Goal: Transaction & Acquisition: Book appointment/travel/reservation

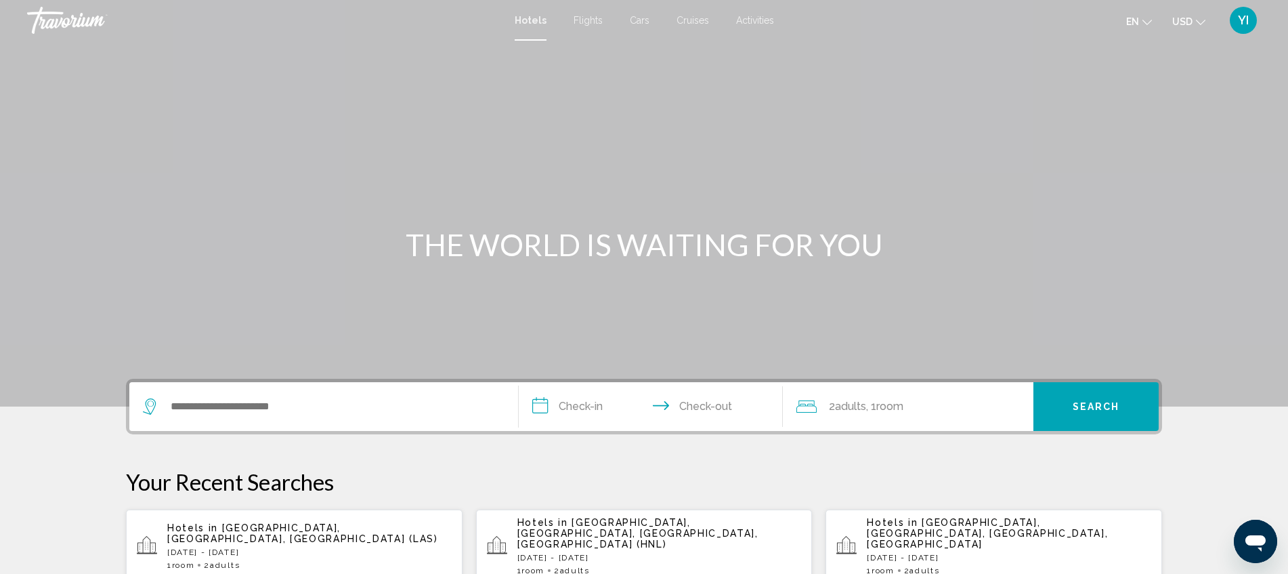
scroll to position [31, 0]
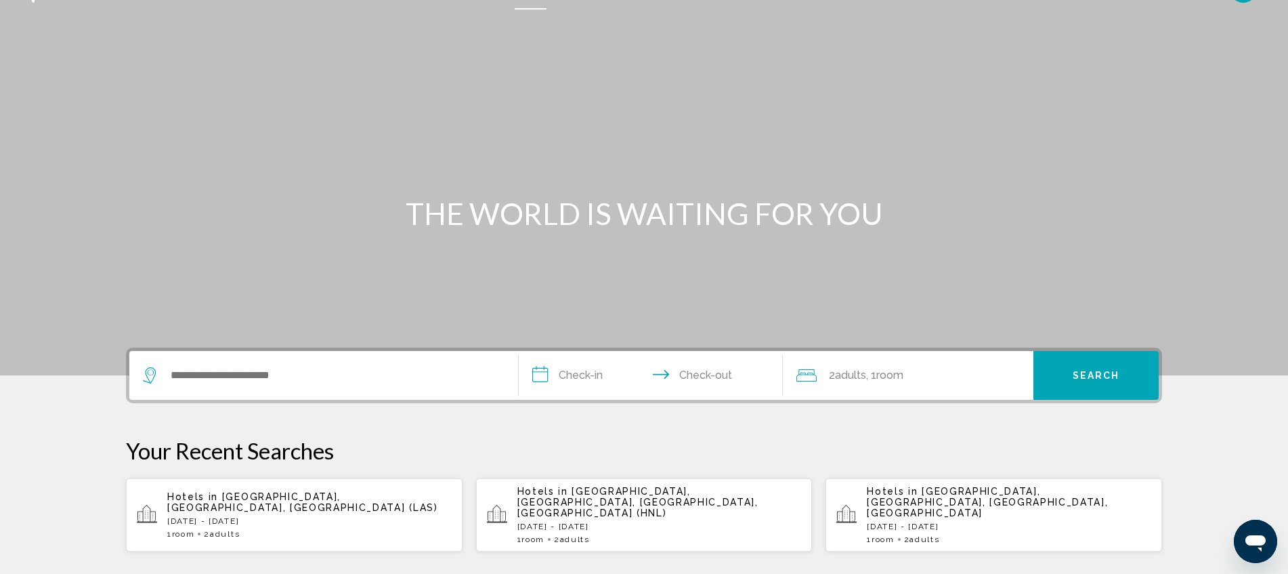
click at [280, 460] on p "[DATE] - [DATE]" at bounding box center [309, 520] width 284 height 9
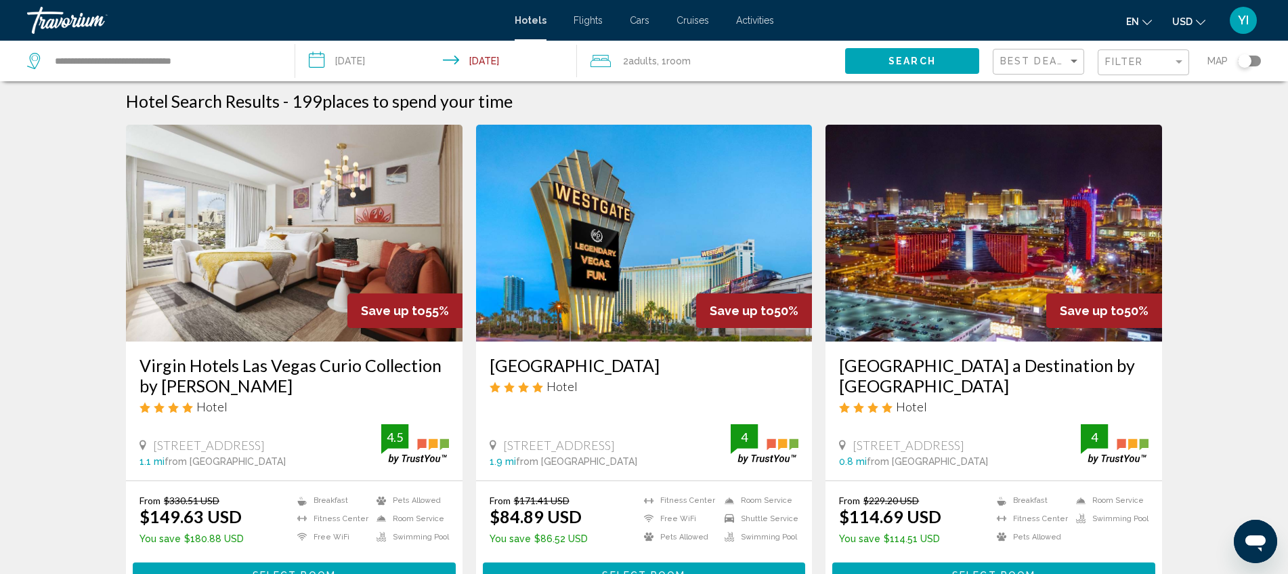
scroll to position [3, 0]
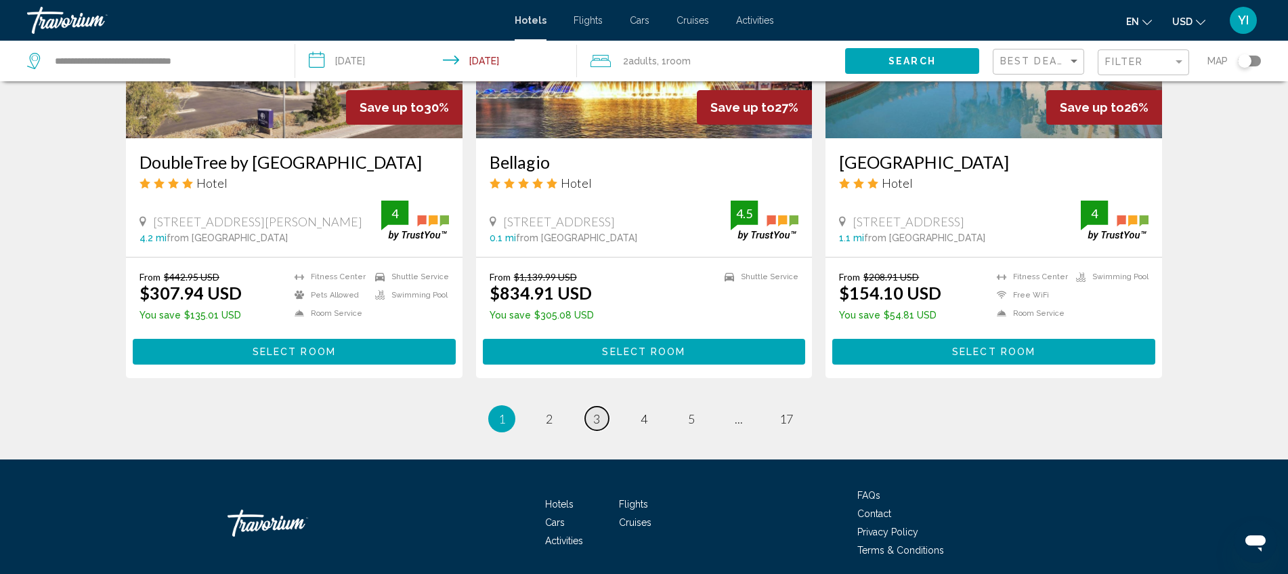
click at [595, 419] on link "page 3" at bounding box center [597, 418] width 24 height 24
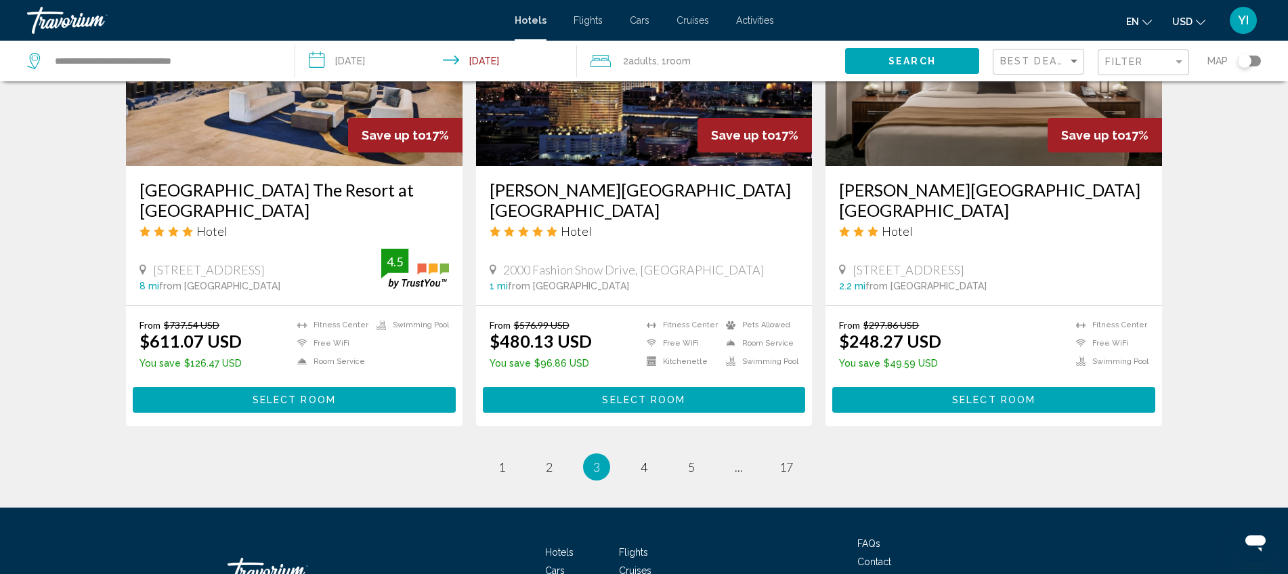
scroll to position [1671, 0]
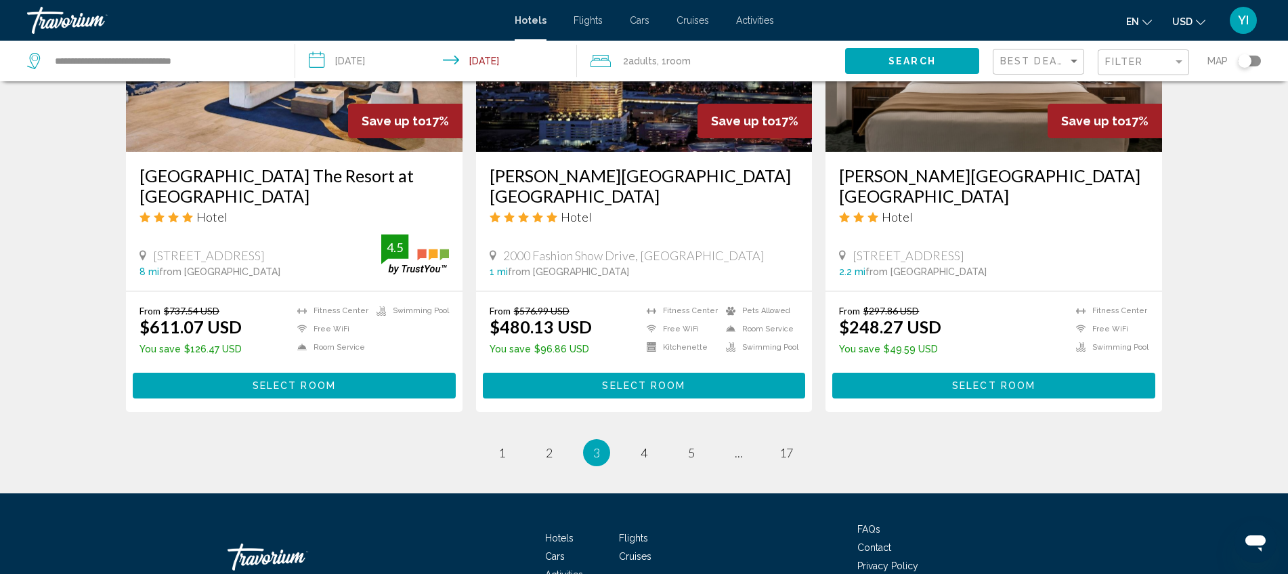
click at [635, 72] on div "2 Adult Adults , 1 Room rooms" at bounding box center [718, 61] width 255 height 41
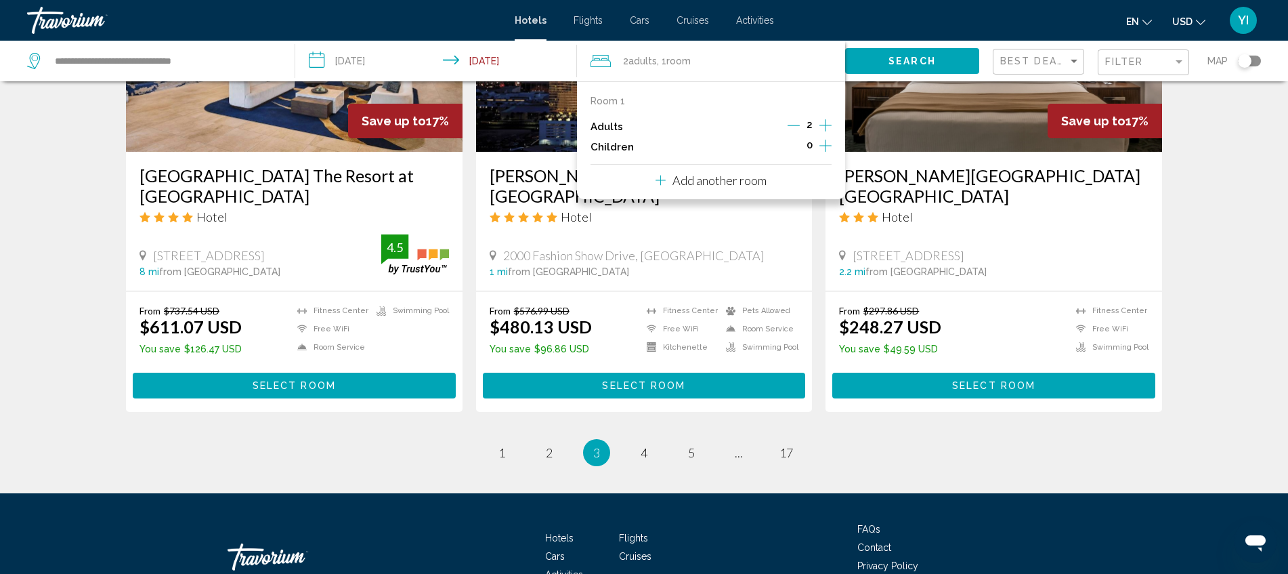
click at [514, 130] on img "Main content" at bounding box center [644, 43] width 337 height 217
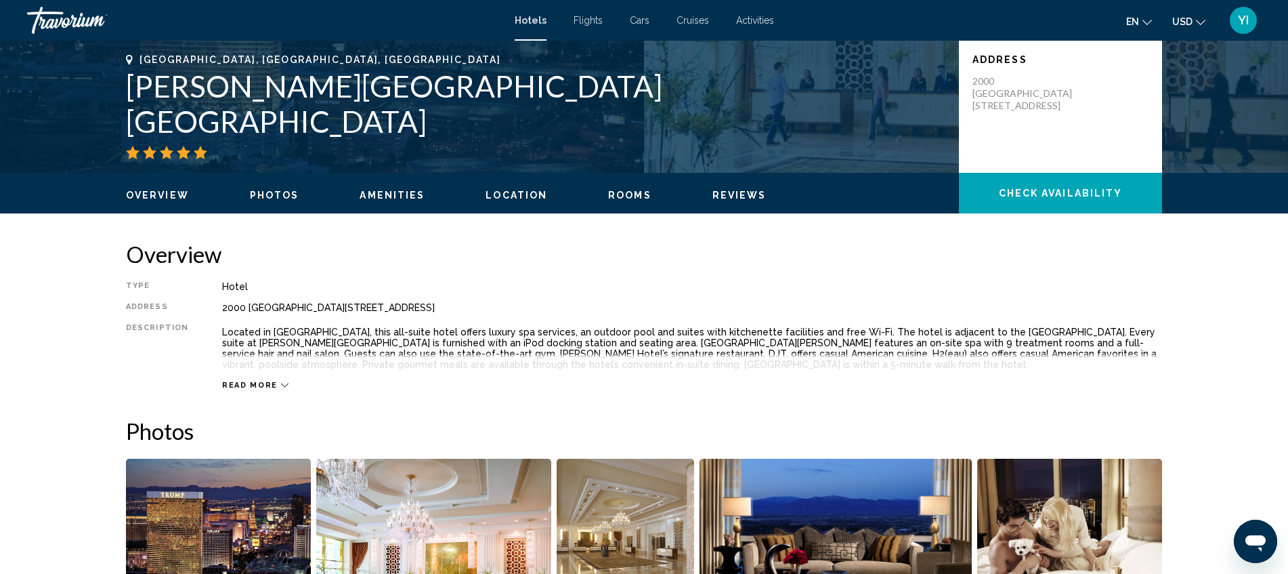
scroll to position [375, 0]
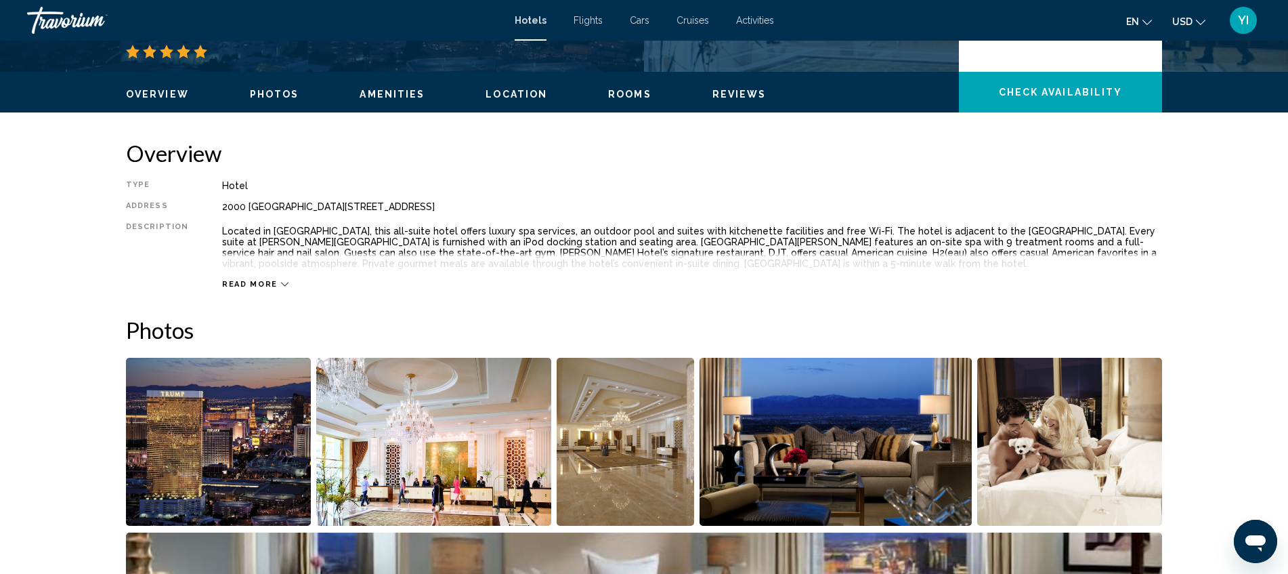
click at [812, 99] on button "Check Availability" at bounding box center [1060, 92] width 203 height 41
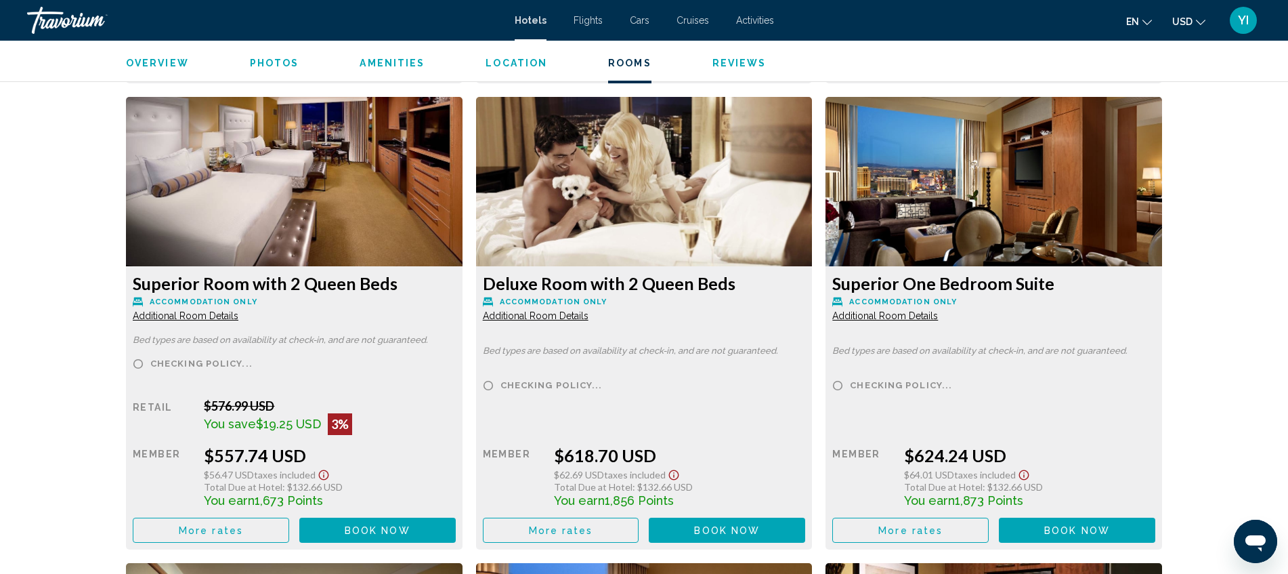
scroll to position [2706, 0]
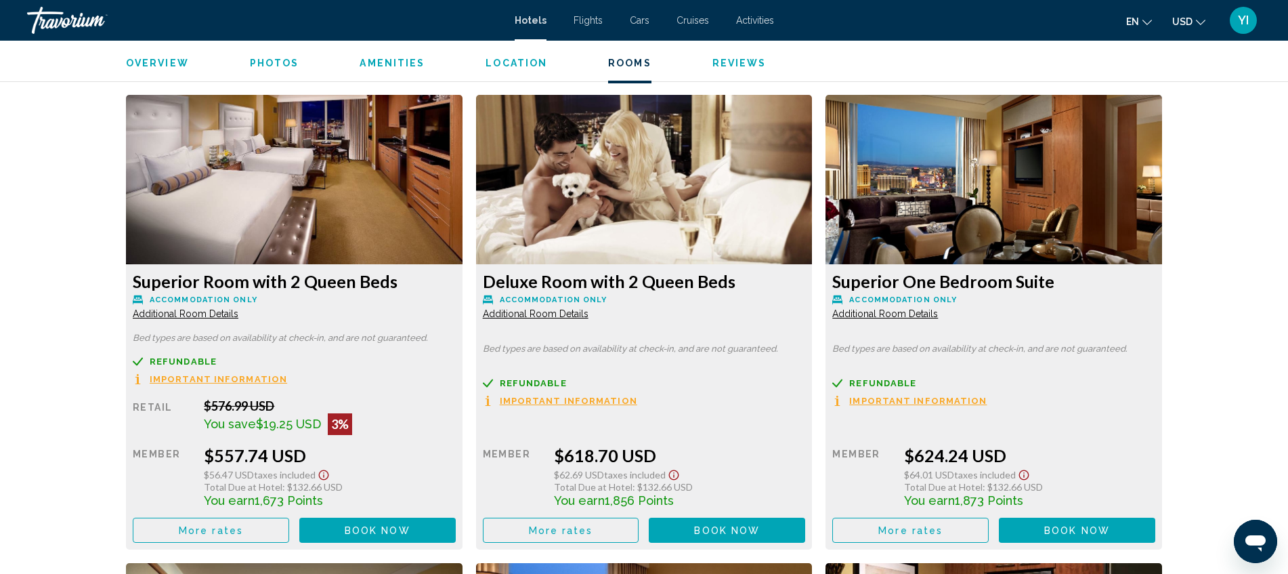
click at [812, 460] on div "Main content" at bounding box center [1077, 530] width 156 height 25
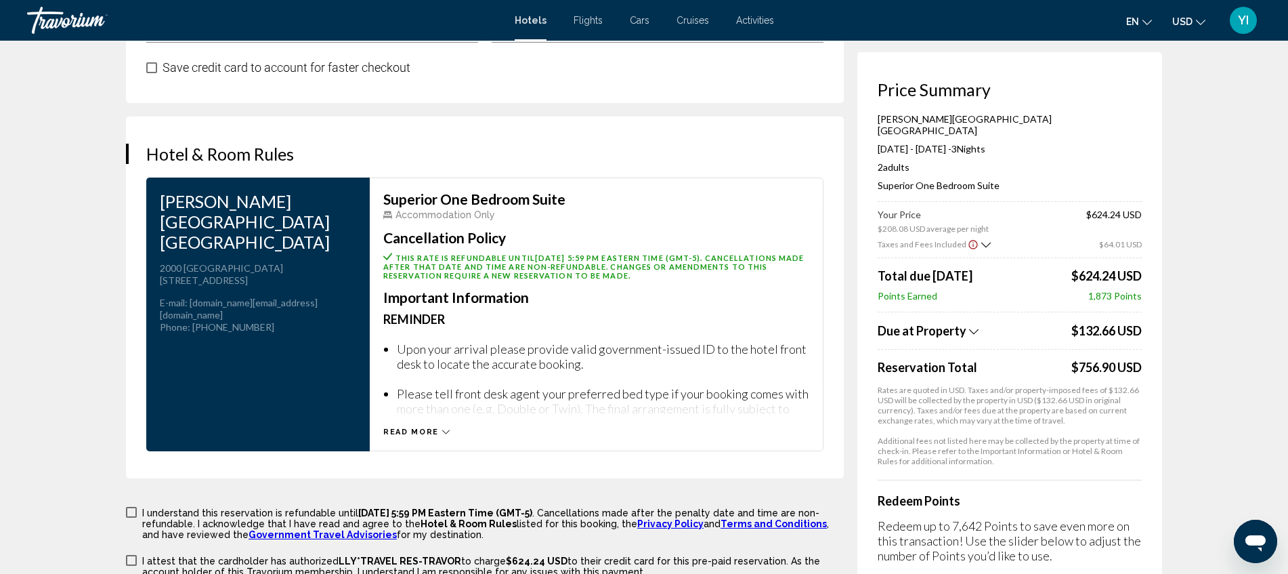
scroll to position [1841, 0]
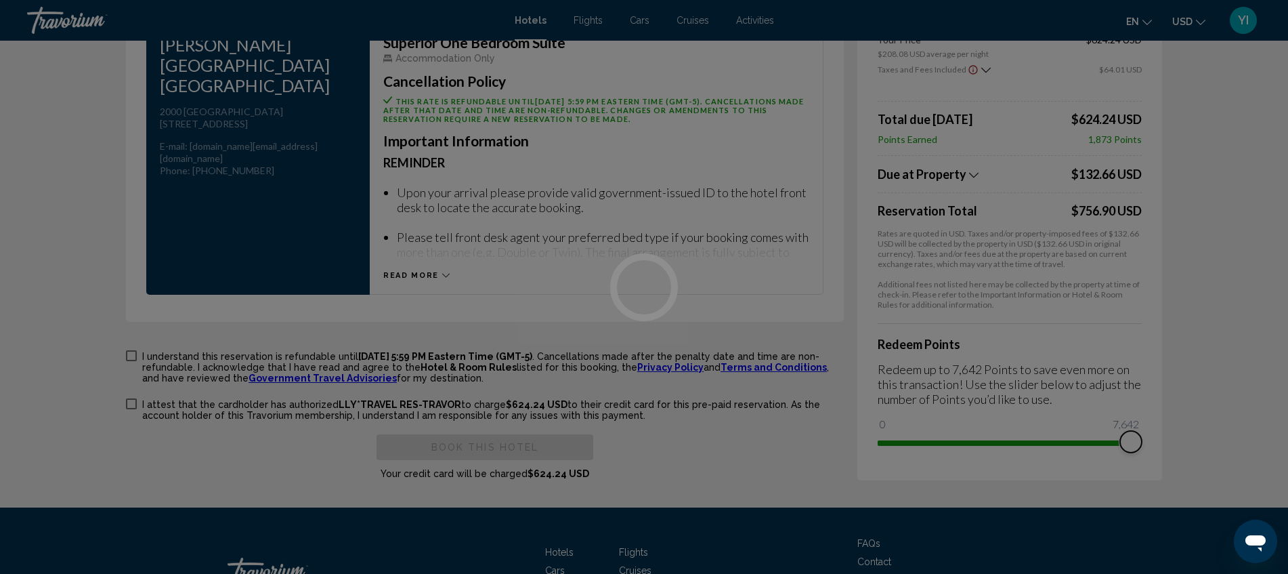
drag, startPoint x: 880, startPoint y: 408, endPoint x: 1220, endPoint y: 399, distance: 340.2
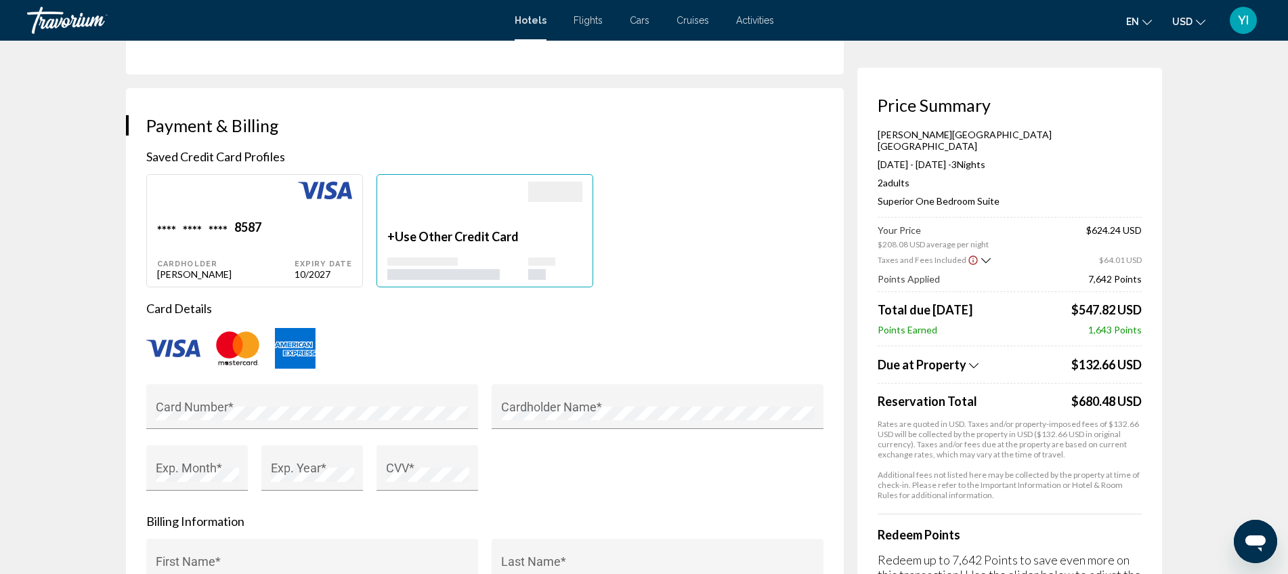
scroll to position [960, 0]
click at [339, 226] on div "Expiry Date 10/2027" at bounding box center [324, 248] width 58 height 60
type input "*********"
type input "*****"
type input "**********"
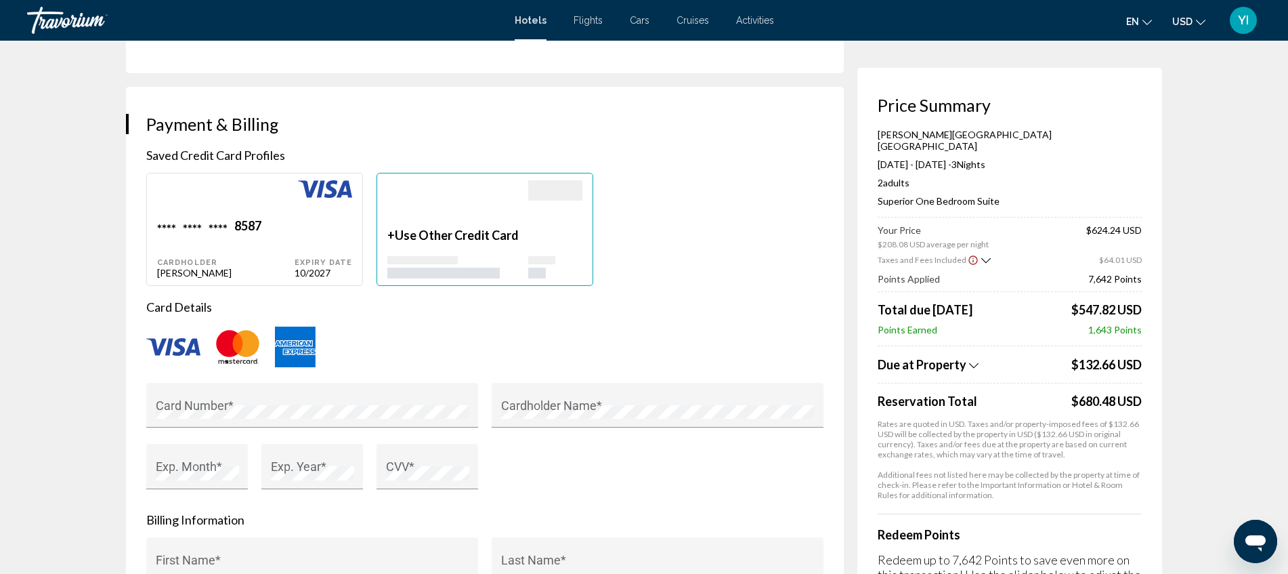
type input "**********"
type input "*****"
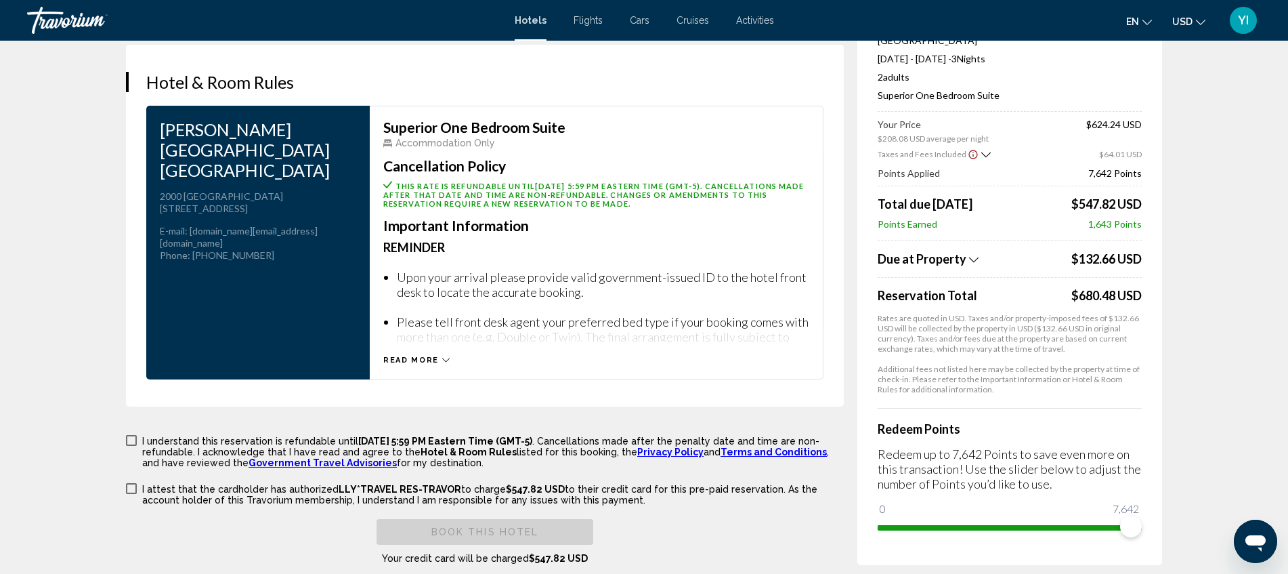
scroll to position [1753, 0]
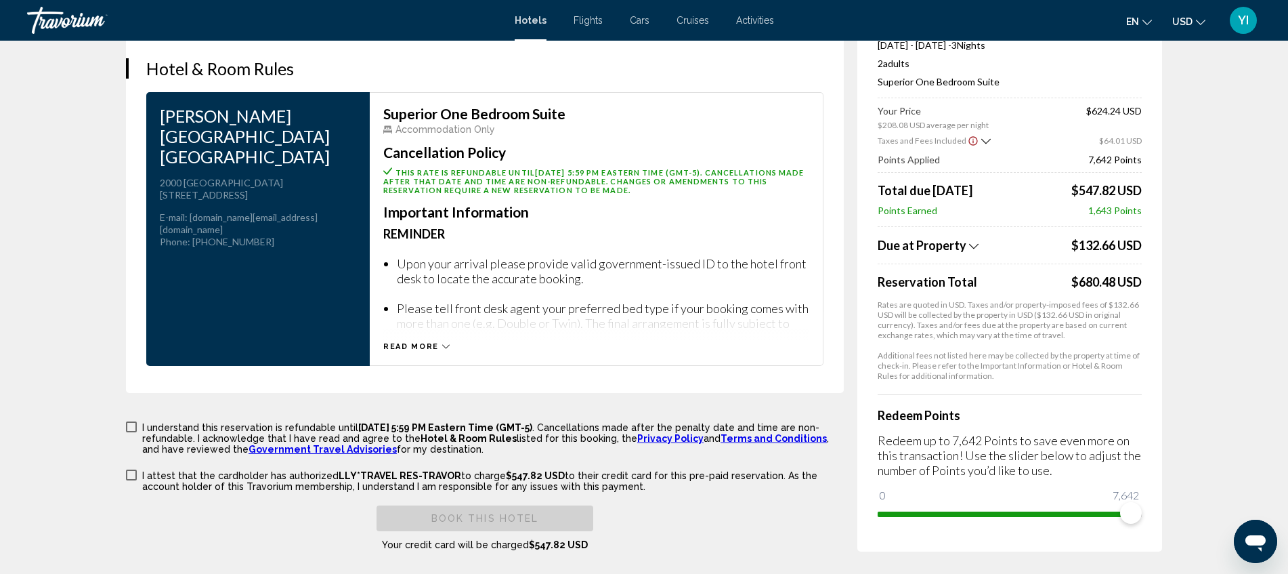
click at [132, 421] on span "Main content" at bounding box center [131, 426] width 11 height 11
click at [130, 460] on span "Main content" at bounding box center [131, 474] width 11 height 11
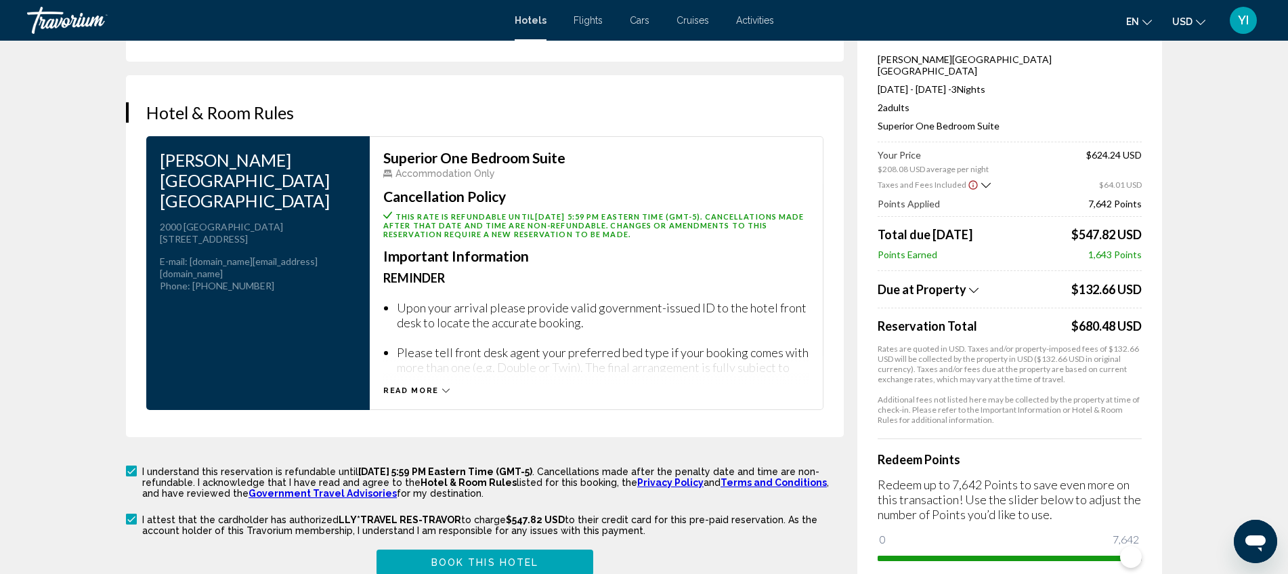
scroll to position [1710, 0]
click at [812, 182] on icon "Show Taxes and Fees breakdown" at bounding box center [986, 184] width 9 height 5
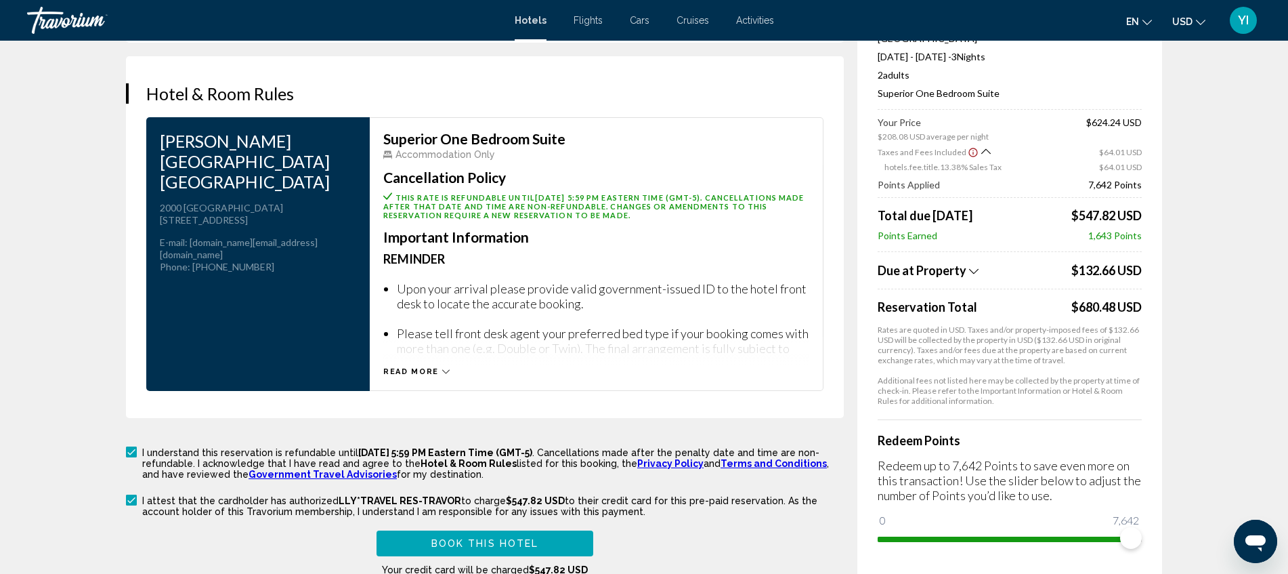
scroll to position [1732, 0]
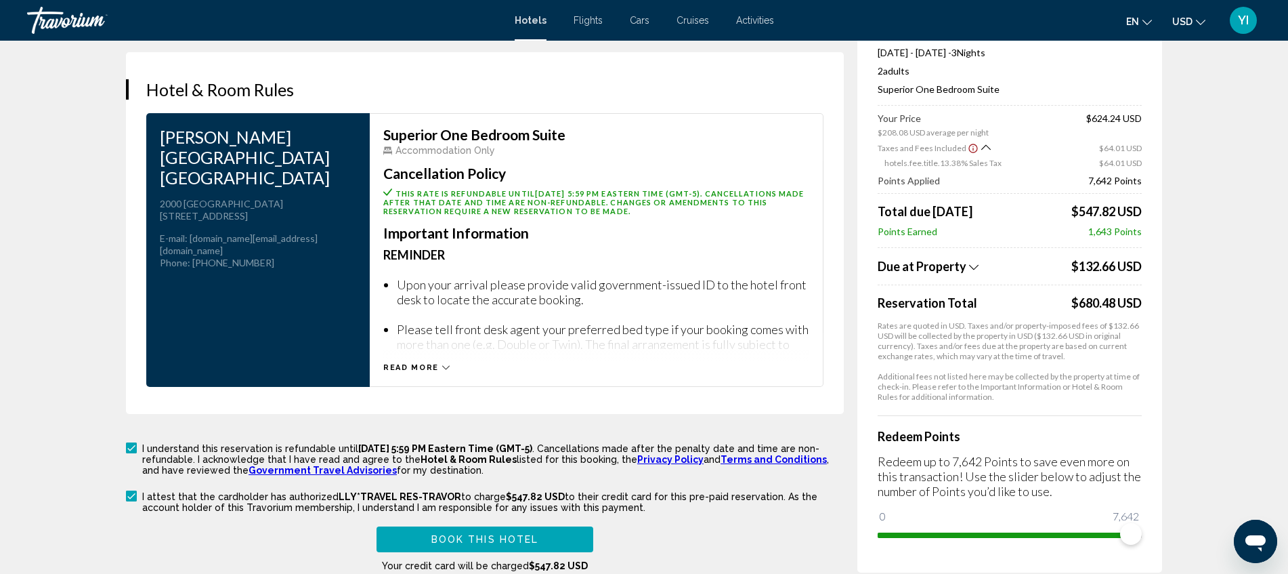
click at [812, 264] on icon "Show Taxes and Fees breakdown" at bounding box center [973, 266] width 9 height 5
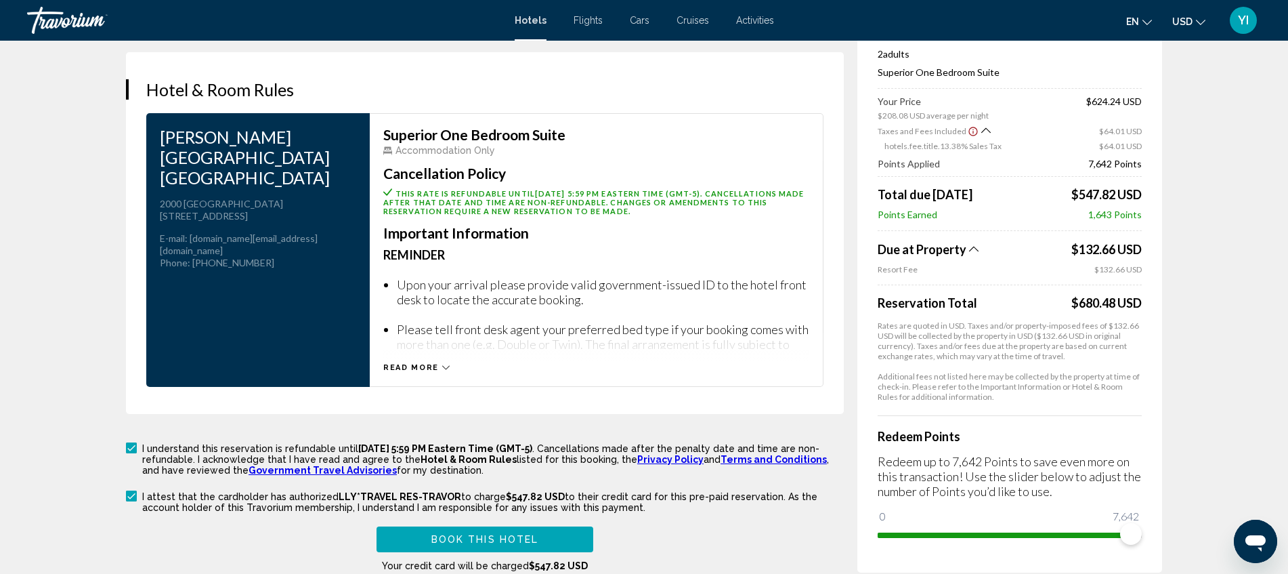
click at [812, 242] on icon "Show Taxes and Fees breakdown" at bounding box center [973, 248] width 9 height 12
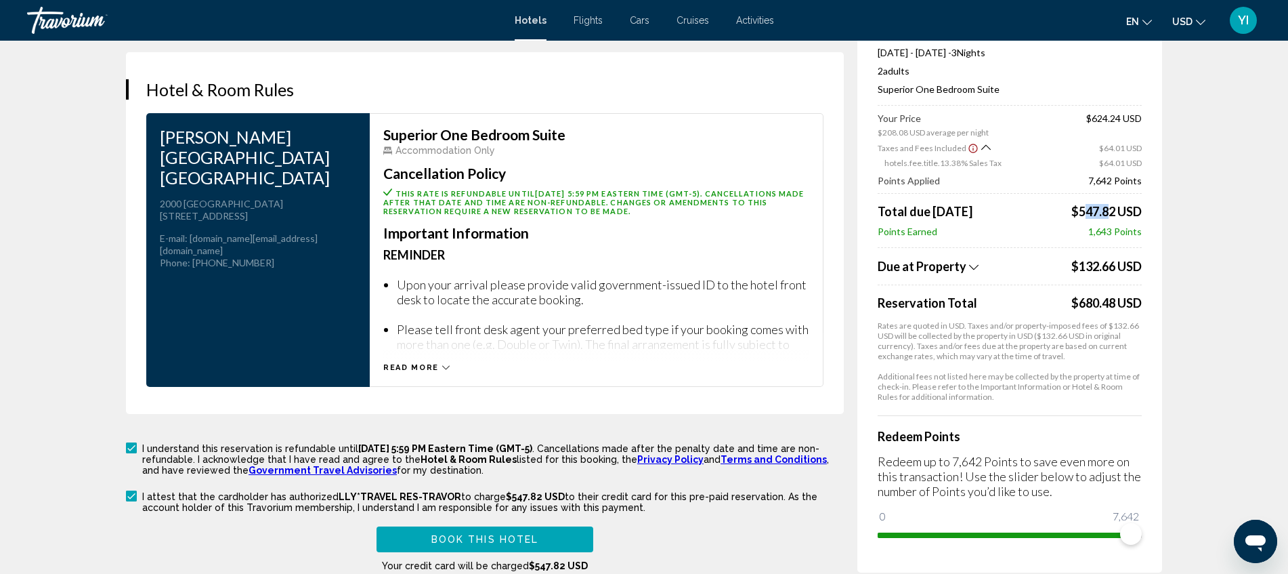
drag, startPoint x: 1102, startPoint y: 181, endPoint x: 1075, endPoint y: 183, distance: 27.2
click at [812, 204] on span "$547.82 USD" at bounding box center [1107, 211] width 70 height 15
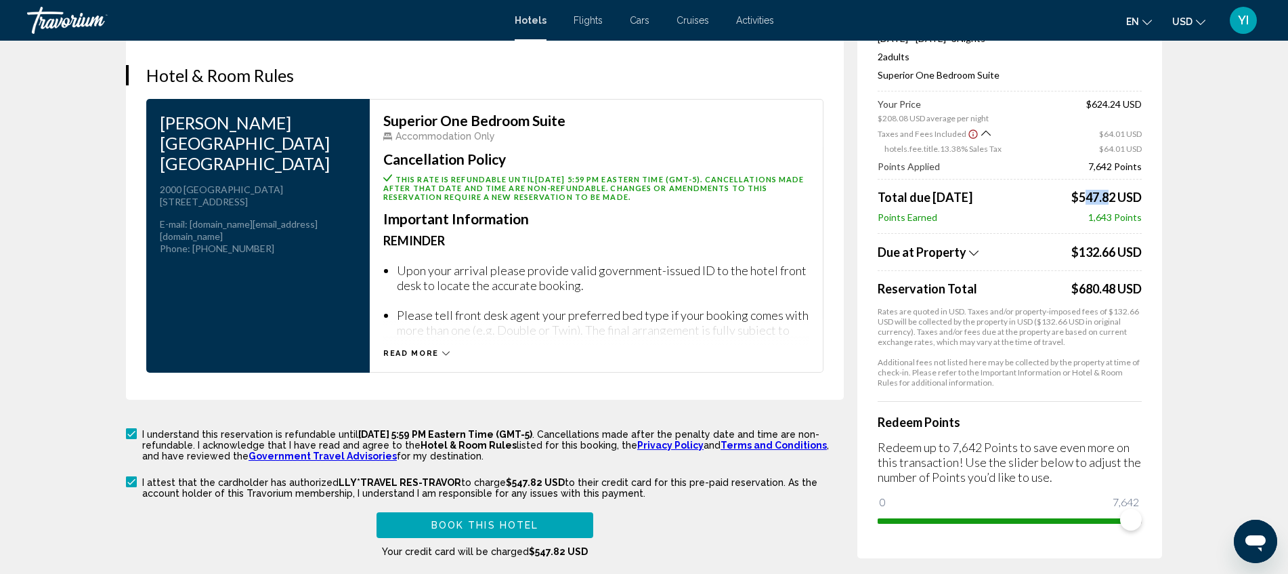
scroll to position [1735, 0]
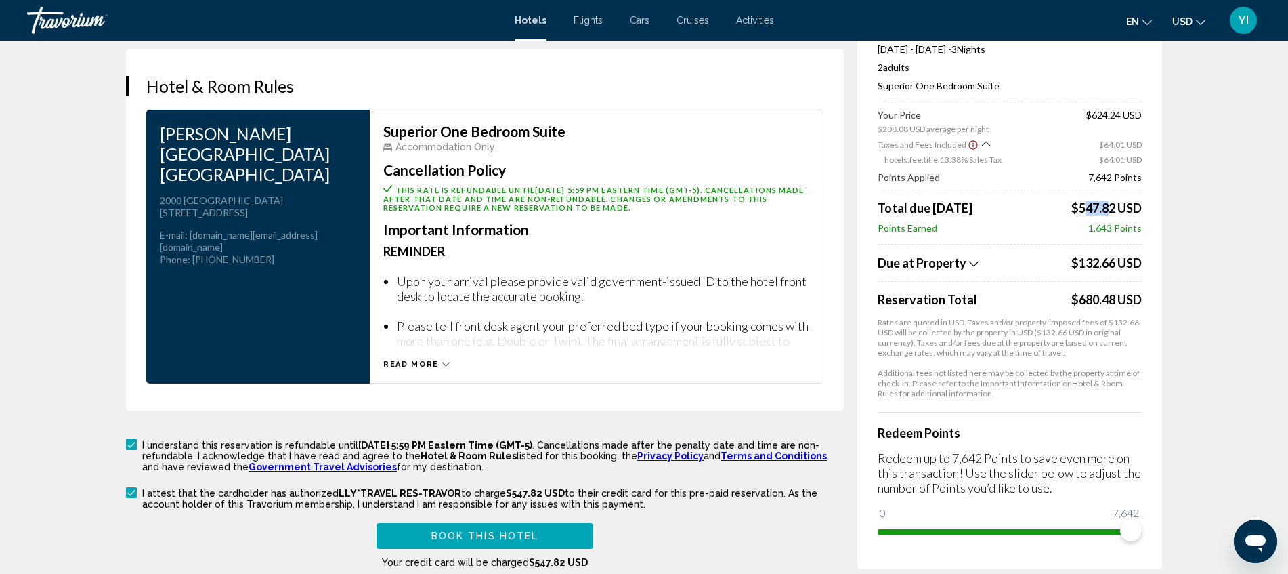
click at [500, 460] on span "Book this hotel" at bounding box center [485, 536] width 108 height 11
